Goal: Information Seeking & Learning: Learn about a topic

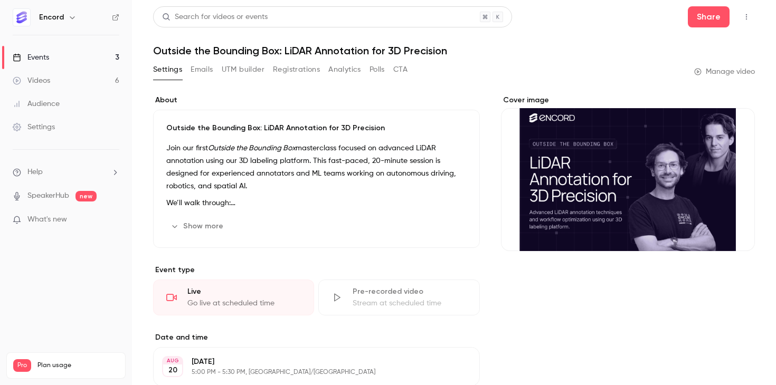
click at [55, 85] on link "Videos 6" at bounding box center [66, 80] width 132 height 23
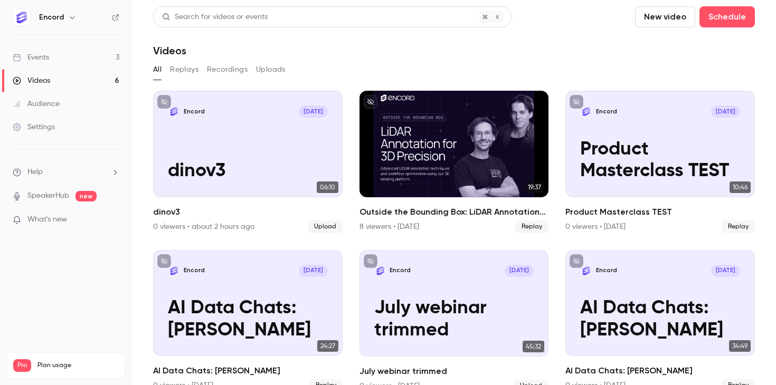
click at [55, 59] on link "Events 3" at bounding box center [66, 57] width 132 height 23
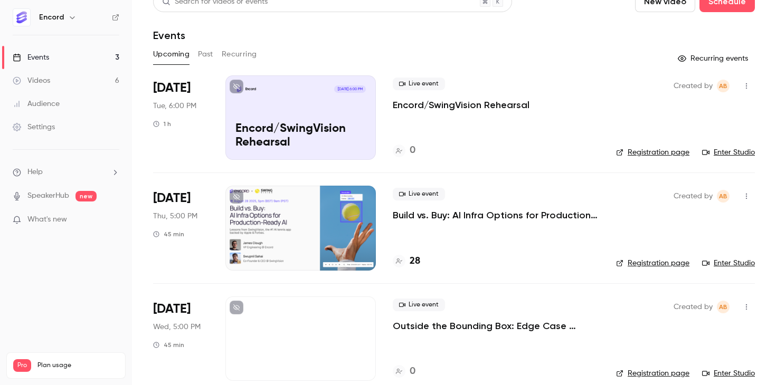
scroll to position [30, 0]
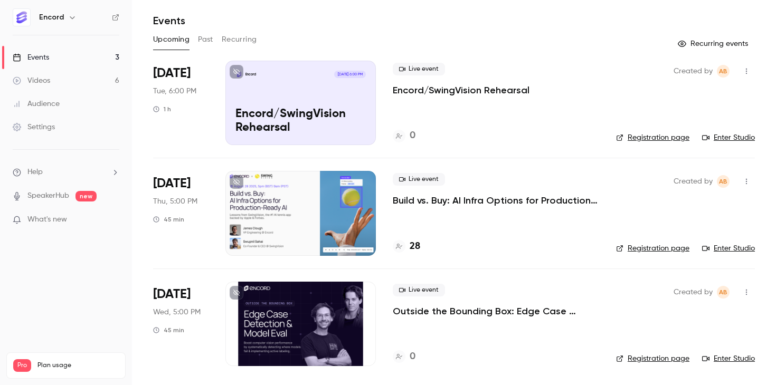
click at [497, 197] on p "Build vs. Buy: AI Infra Options for Production-Ready AI" at bounding box center [496, 200] width 206 height 13
